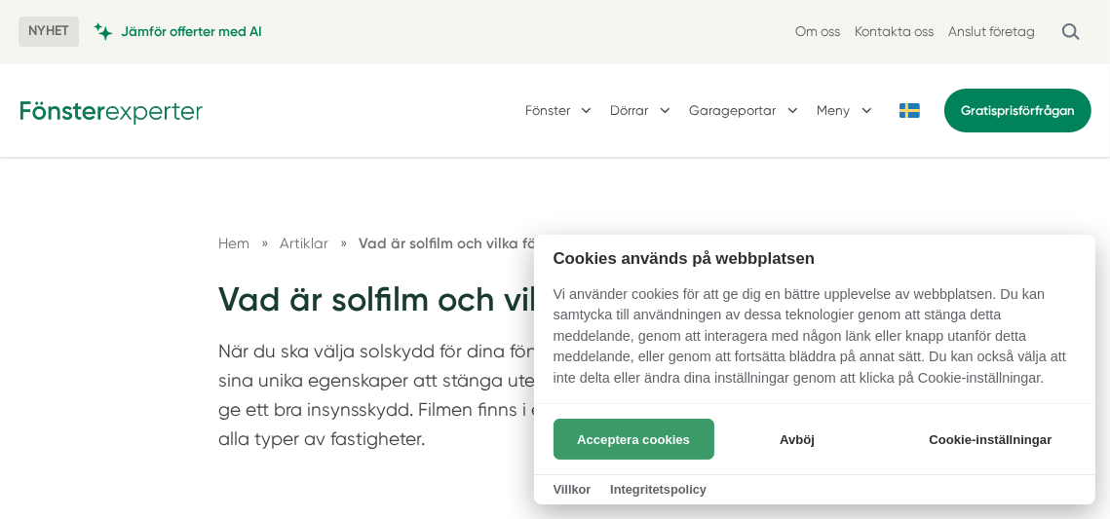
click at [637, 447] on button "Acceptera cookies" at bounding box center [633, 439] width 161 height 41
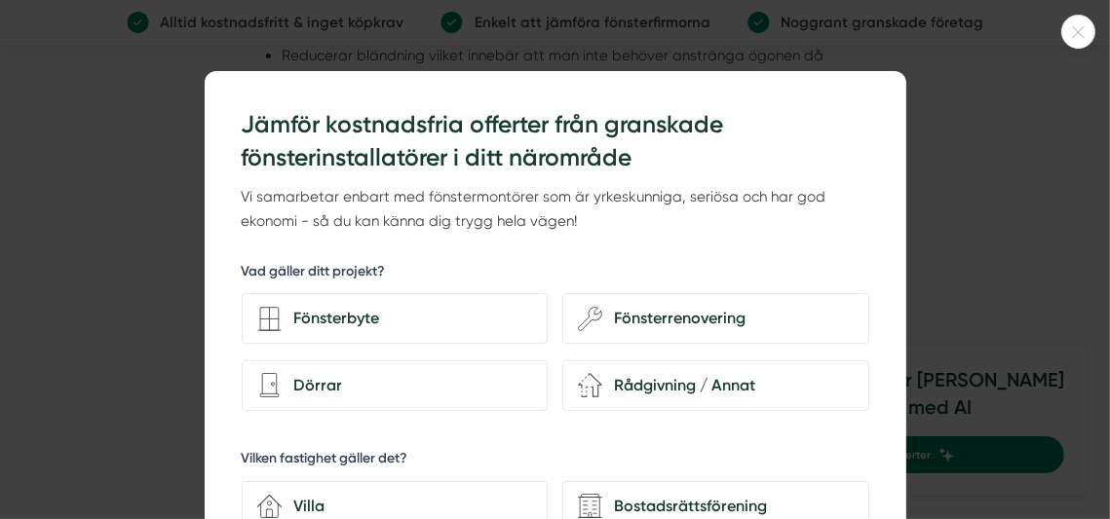
scroll to position [2623, 0]
click at [363, 318] on div "Fönsterbyte" at bounding box center [407, 318] width 250 height 25
click at [0, 0] on input "Fönsterbyte" at bounding box center [0, 0] width 0 height 0
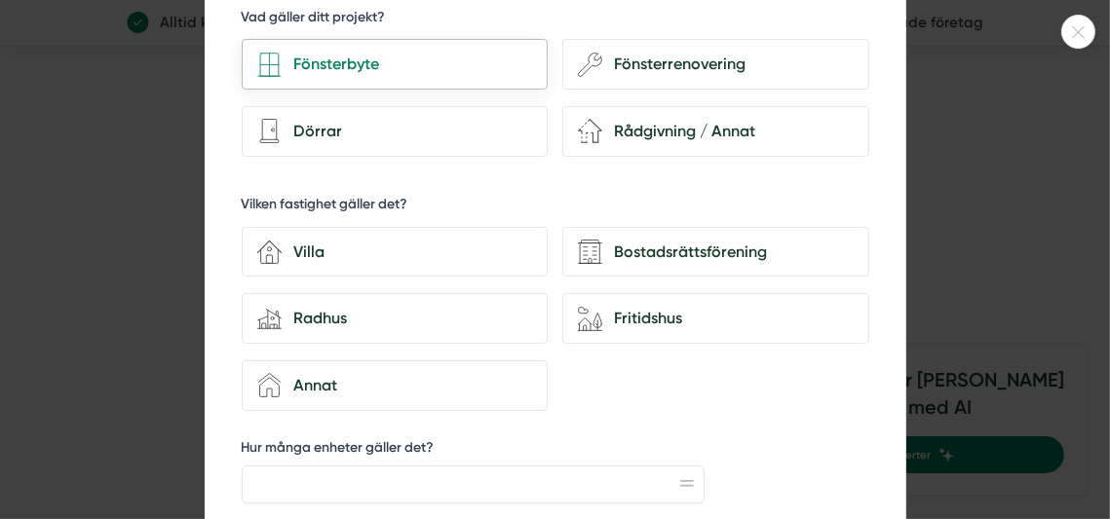
scroll to position [0, 0]
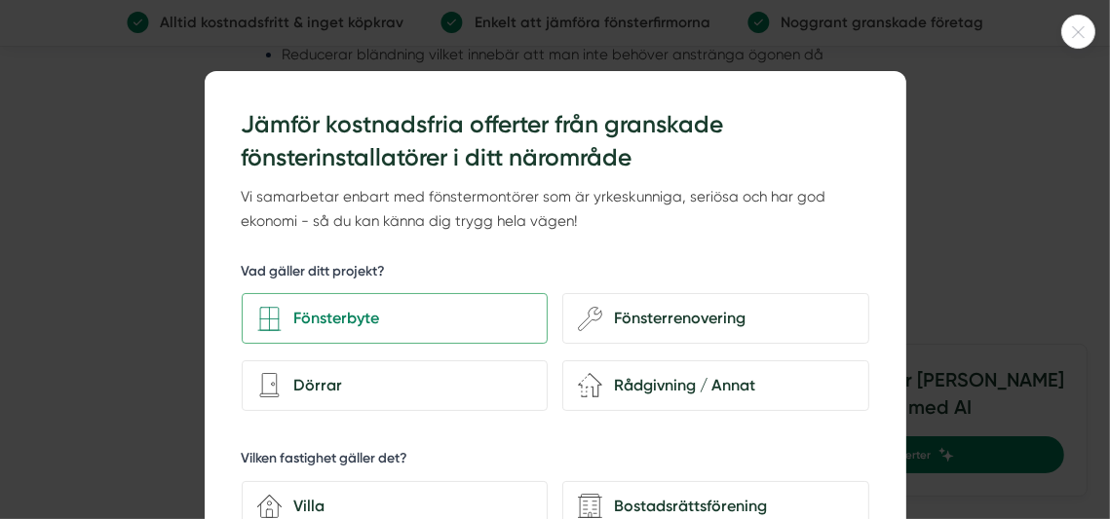
click at [1079, 28] on icon at bounding box center [1078, 32] width 32 height 12
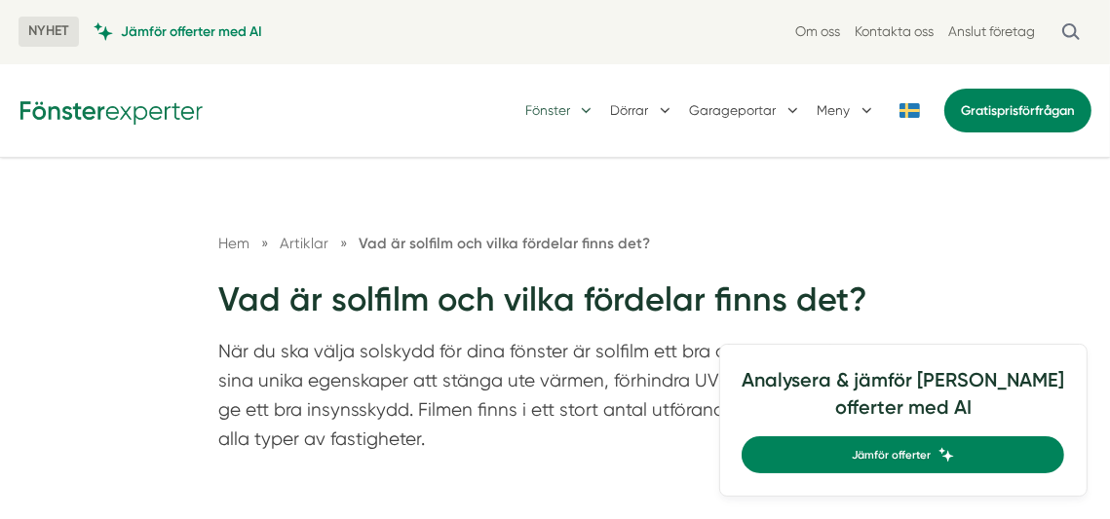
click at [557, 116] on button "Fönster" at bounding box center [560, 110] width 71 height 49
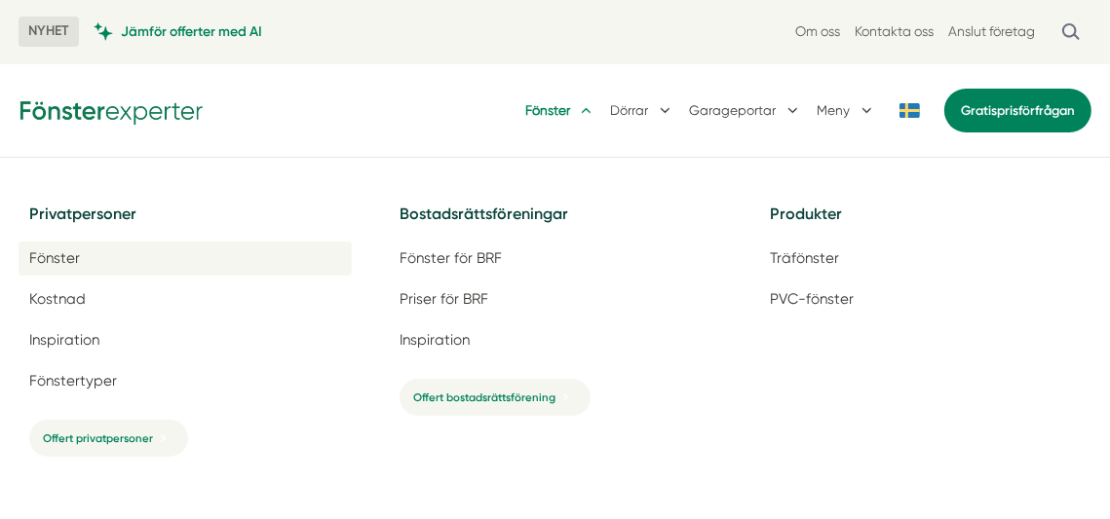
click at [82, 258] on link "Fönster" at bounding box center [185, 258] width 333 height 33
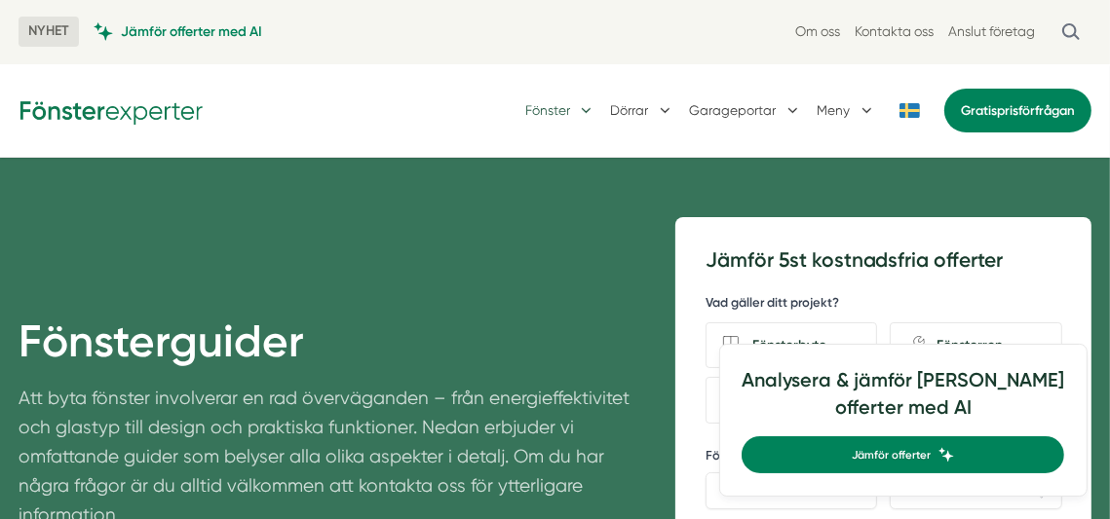
click at [582, 115] on button "Fönster" at bounding box center [560, 110] width 71 height 49
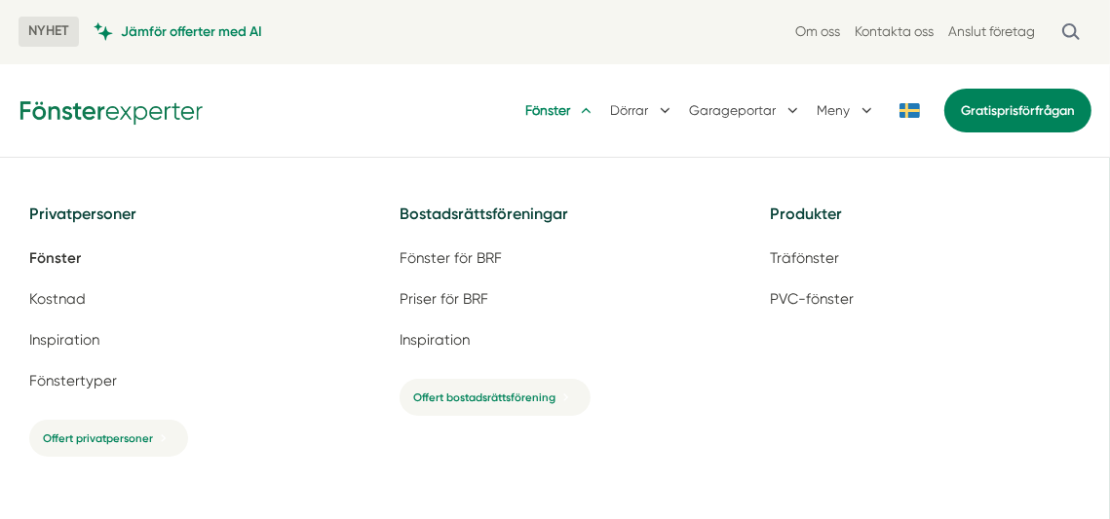
click at [437, 105] on div "Fönster [GEOGRAPHIC_DATA] Garageportar Meny Gratis prisförfrågan" at bounding box center [555, 110] width 1073 height 49
